Goal: Information Seeking & Learning: Understand process/instructions

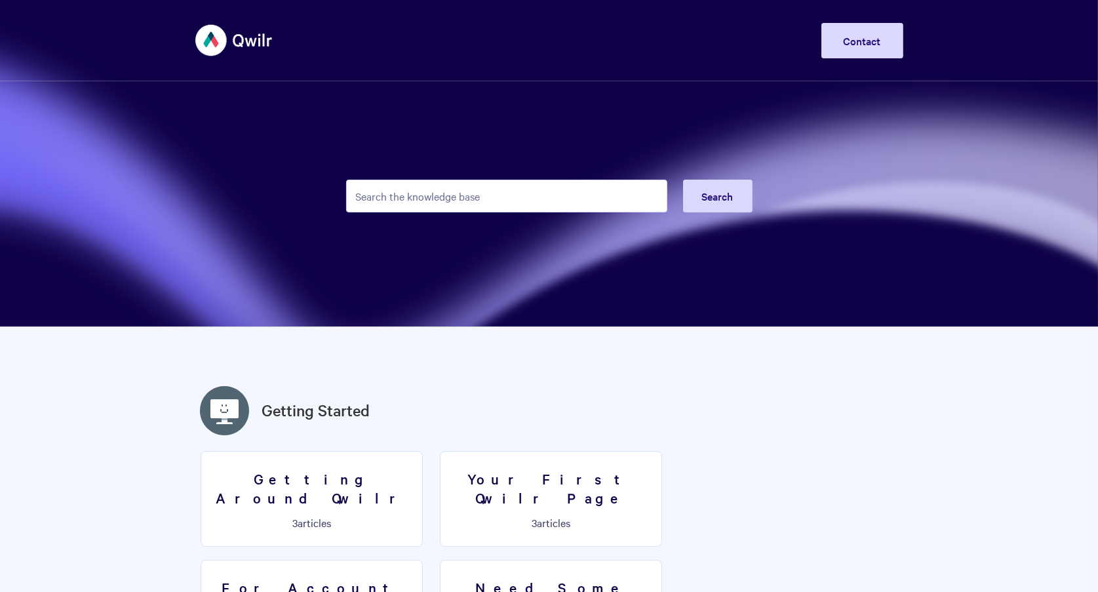
click at [407, 185] on input "Search the knowledge base" at bounding box center [506, 196] width 321 height 33
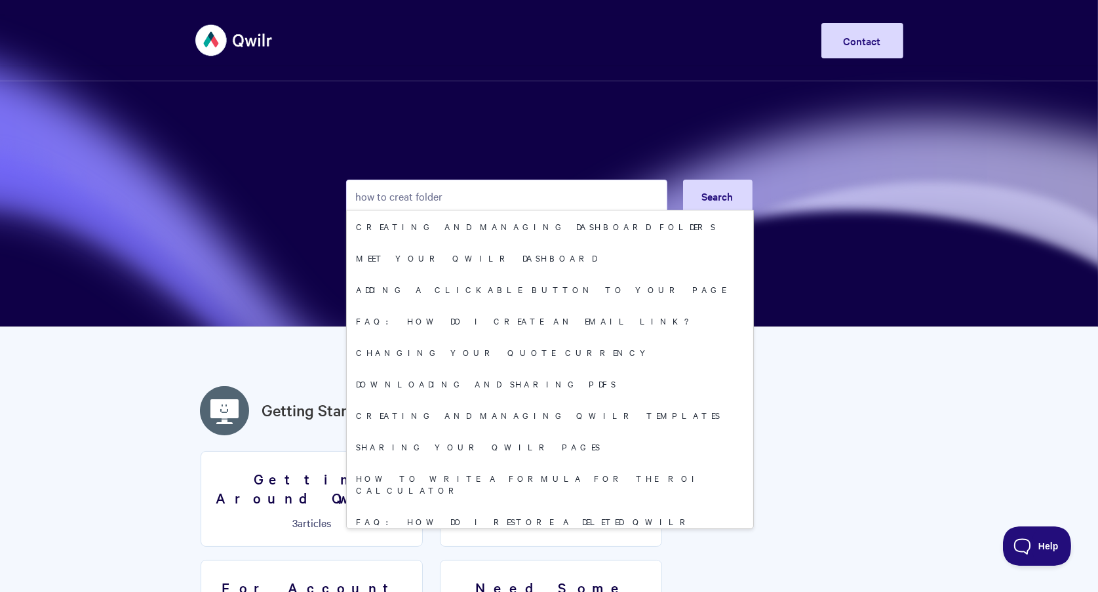
click at [413, 198] on input "how to creat folder" at bounding box center [506, 196] width 321 height 33
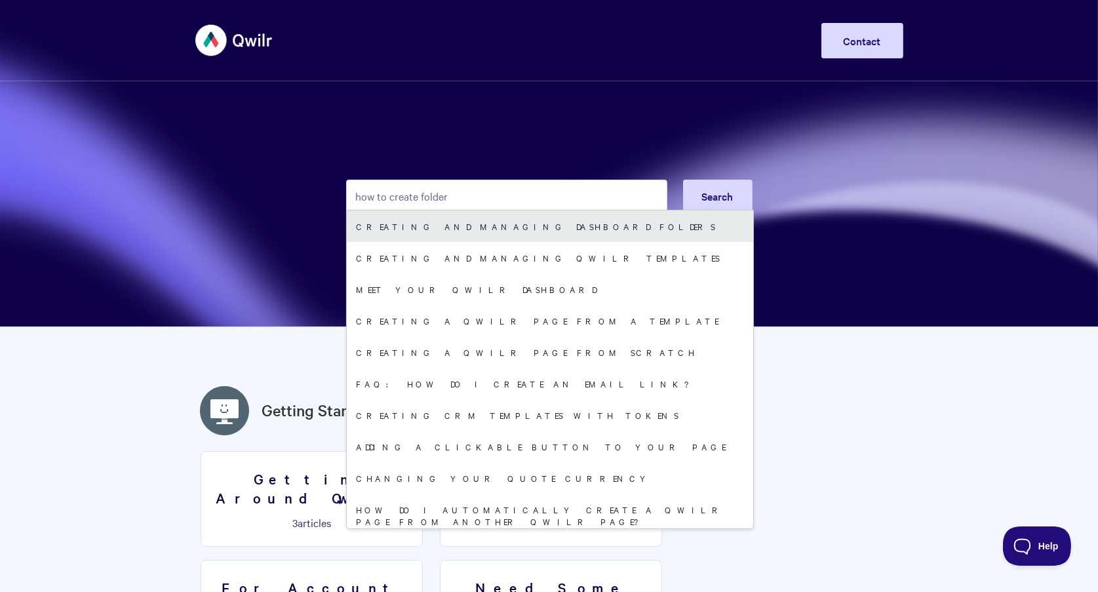
type input "how to create folder"
click at [587, 226] on link "Creating and managing dashboard folders" at bounding box center [550, 225] width 407 height 31
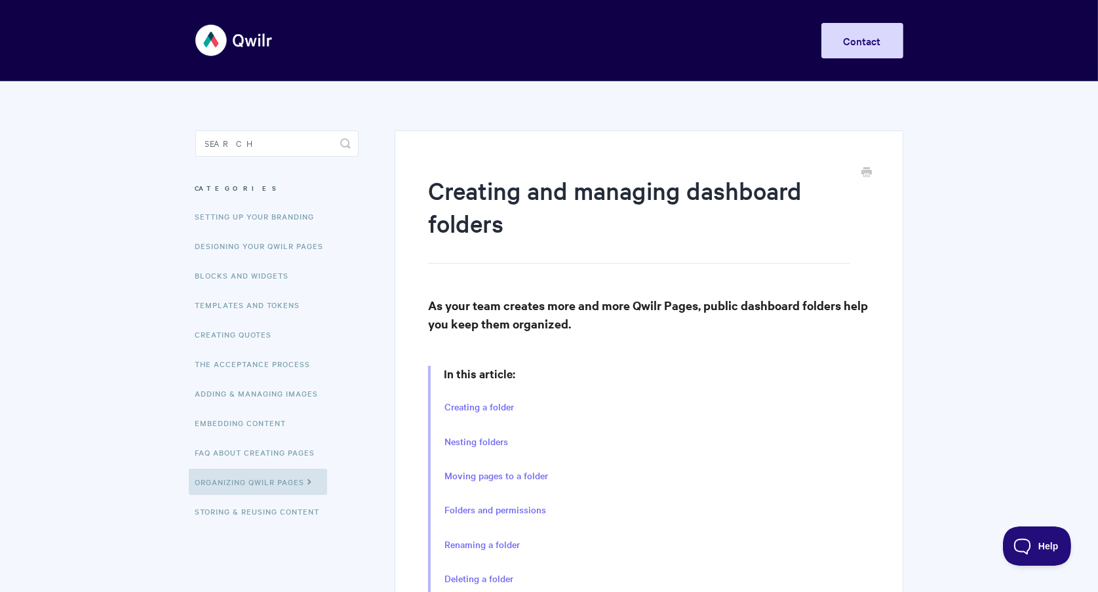
click at [506, 472] on link "Moving pages to a folder" at bounding box center [497, 476] width 104 height 14
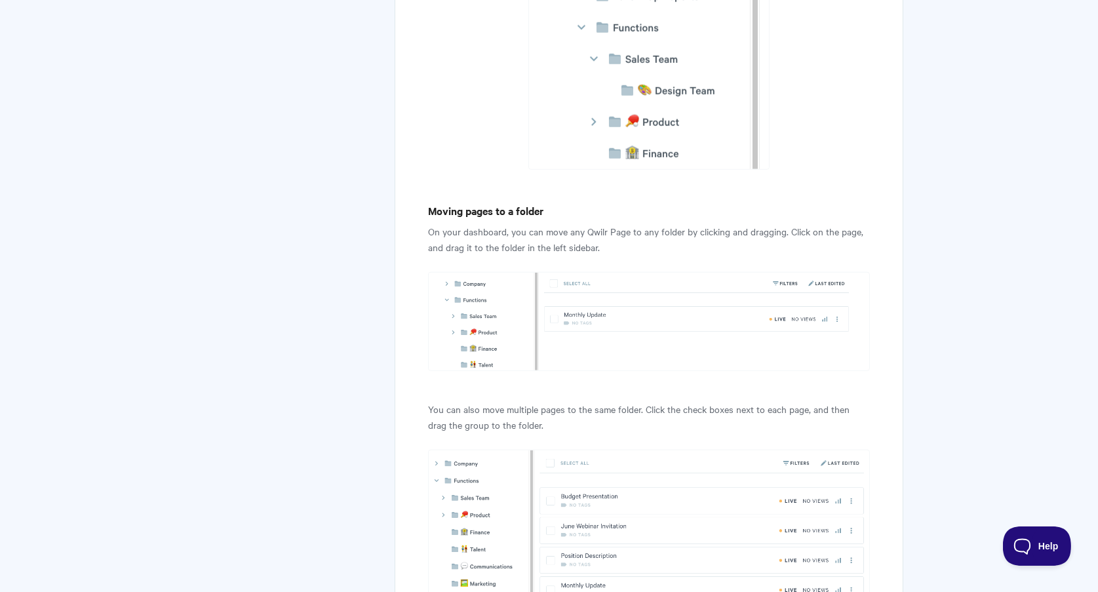
scroll to position [1649, 0]
